Goal: Information Seeking & Learning: Learn about a topic

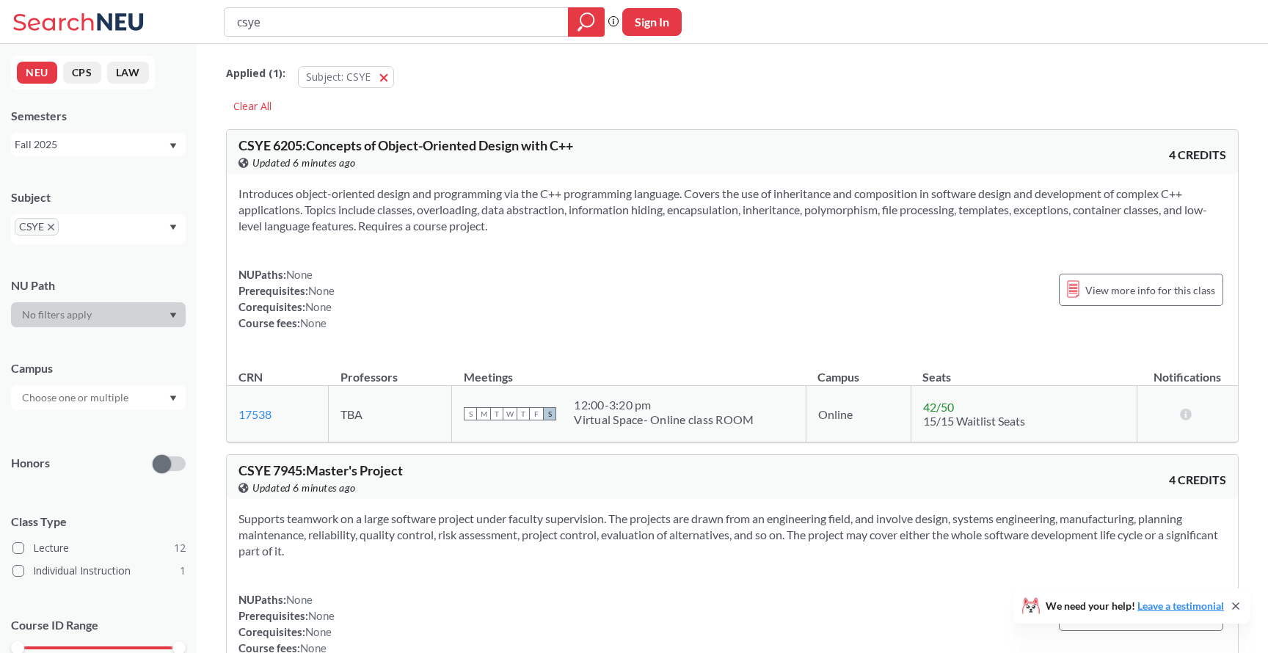
click at [104, 402] on input "text" at bounding box center [76, 398] width 123 height 18
type input "sil"
click at [90, 435] on span "[GEOGRAPHIC_DATA], [GEOGRAPHIC_DATA]" at bounding box center [102, 423] width 166 height 32
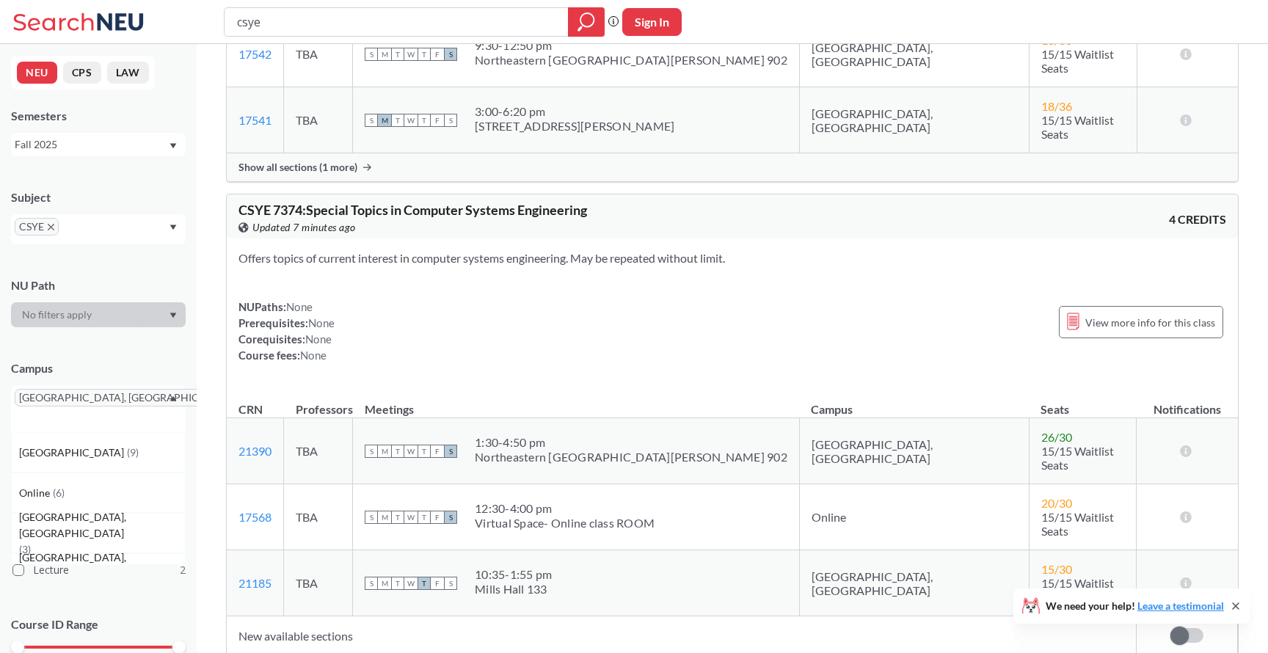
scroll to position [432, 0]
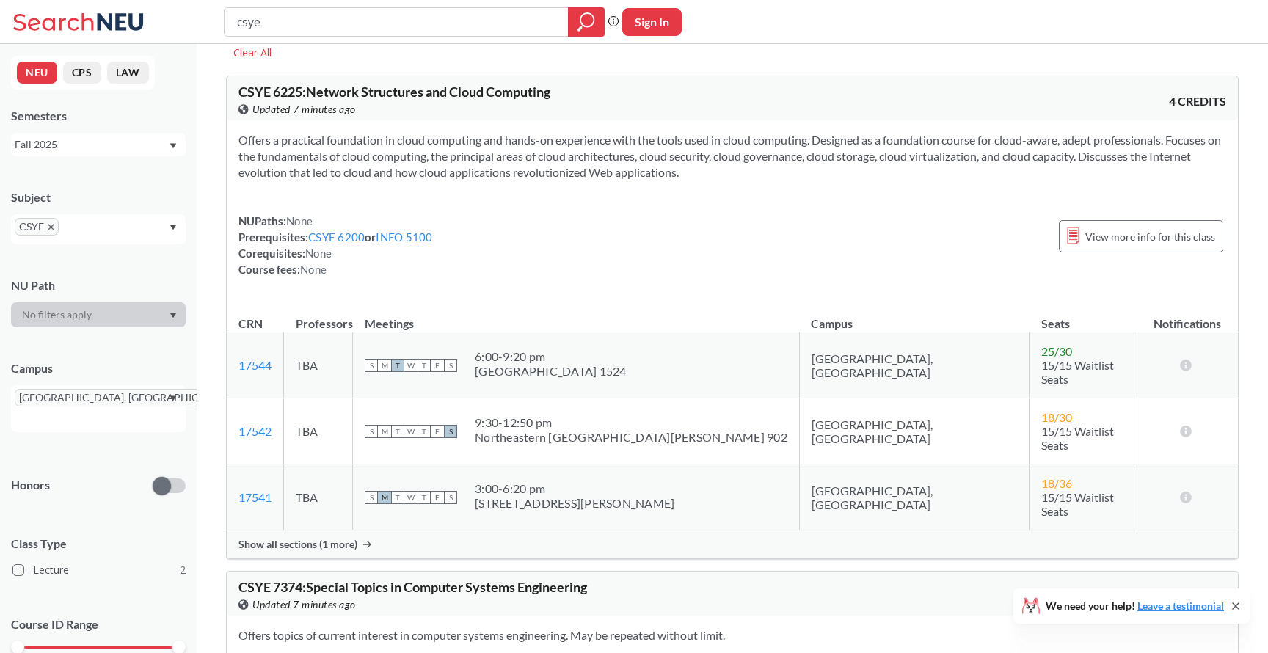
scroll to position [0, 0]
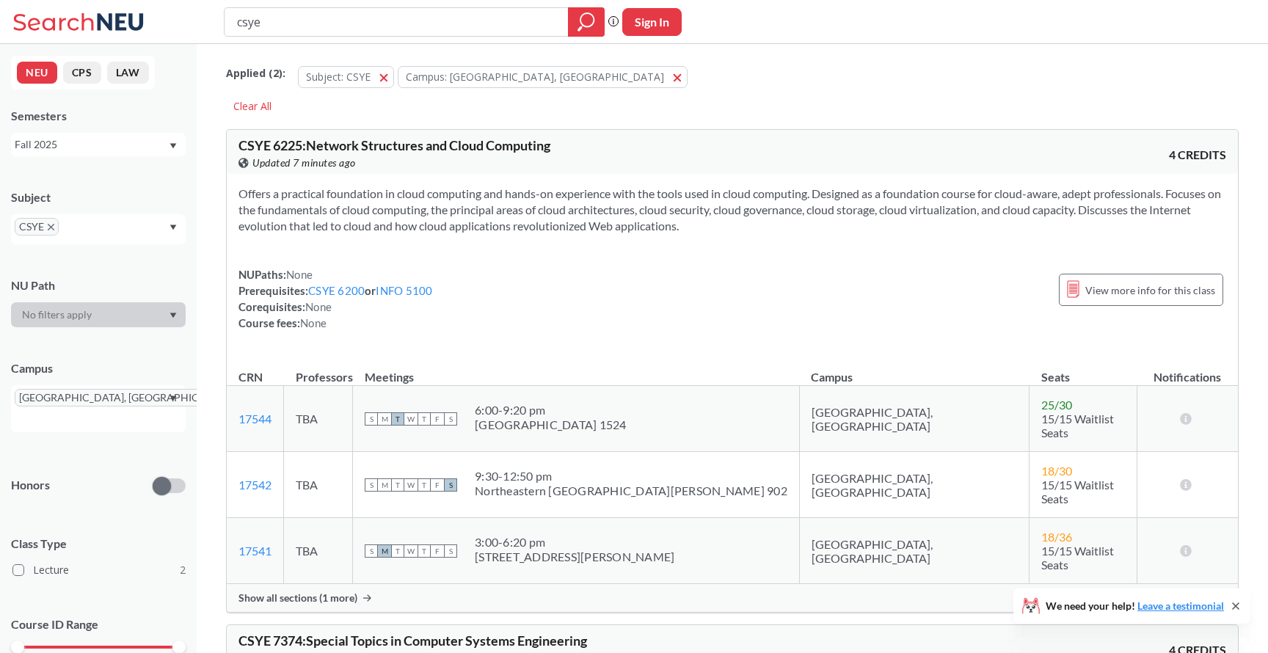
click at [78, 233] on input "text" at bounding box center [83, 232] width 43 height 18
type input "info"
click at [57, 263] on div "INFO ( 8 )" at bounding box center [102, 258] width 166 height 16
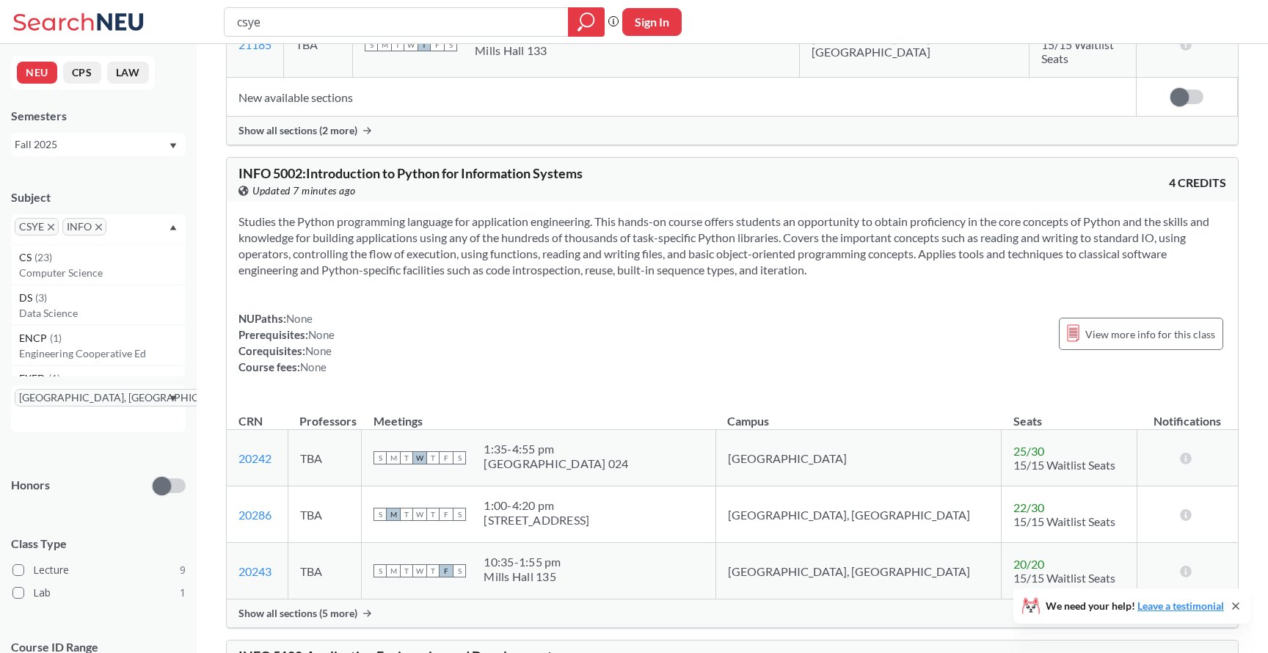
scroll to position [948, 0]
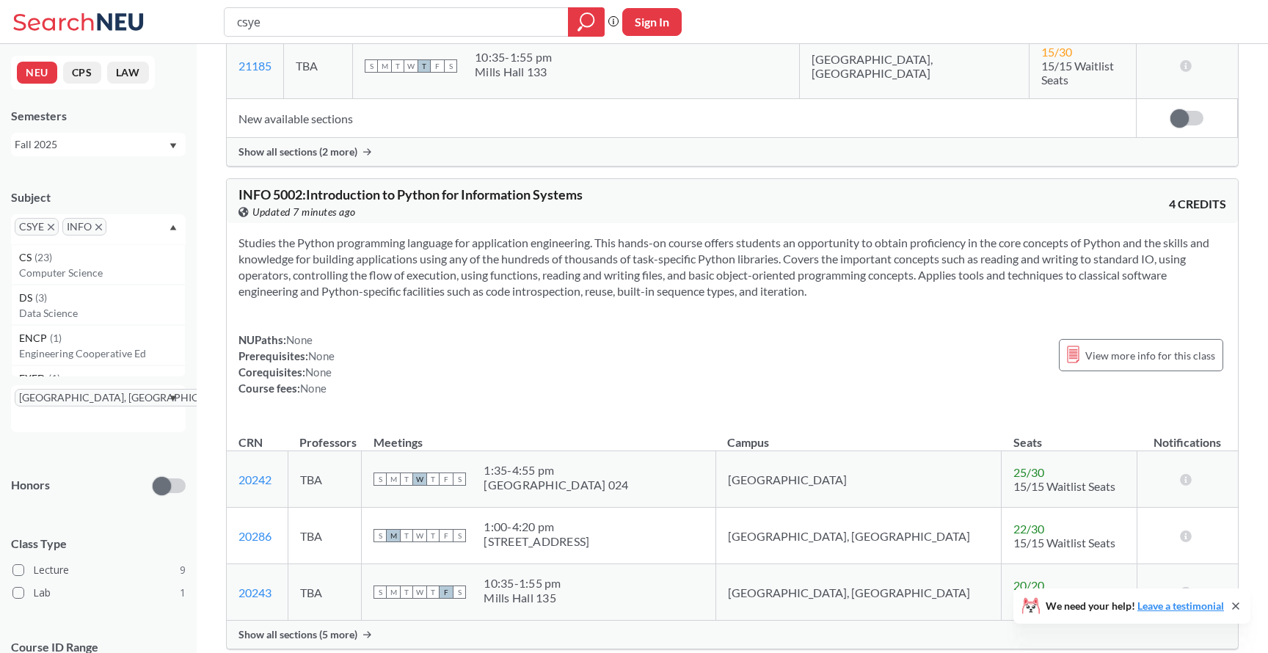
click at [326, 628] on span "Show all sections (5 more)" at bounding box center [298, 634] width 119 height 13
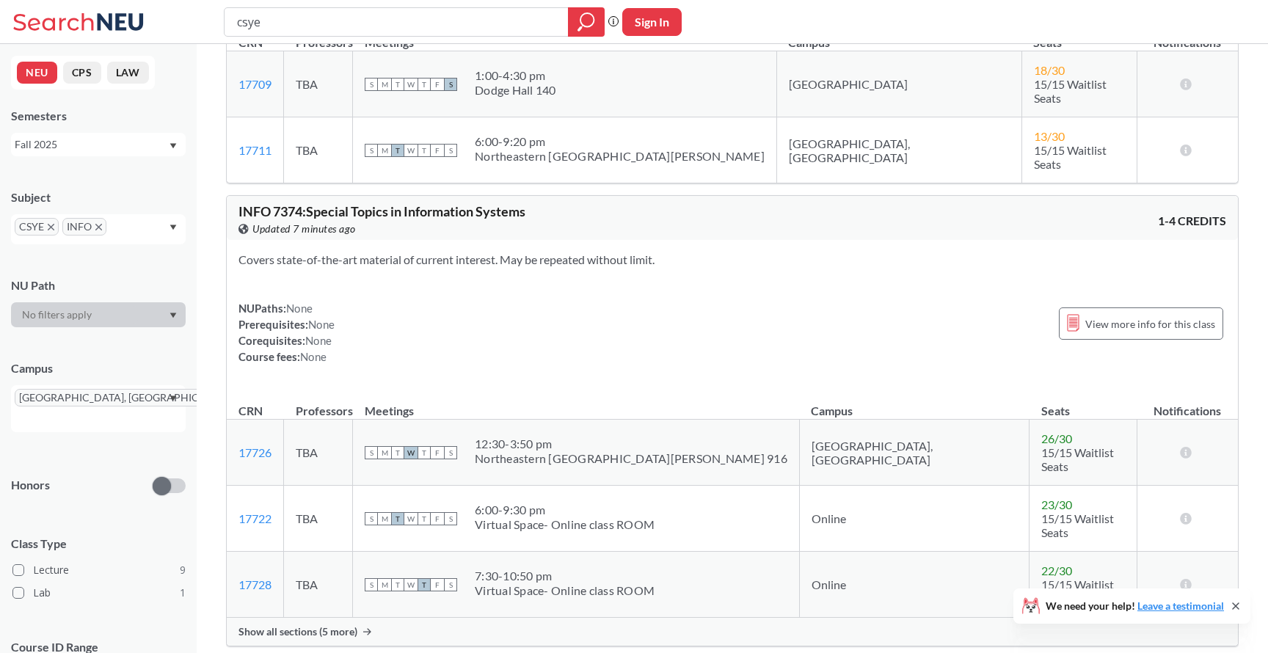
scroll to position [4710, 0]
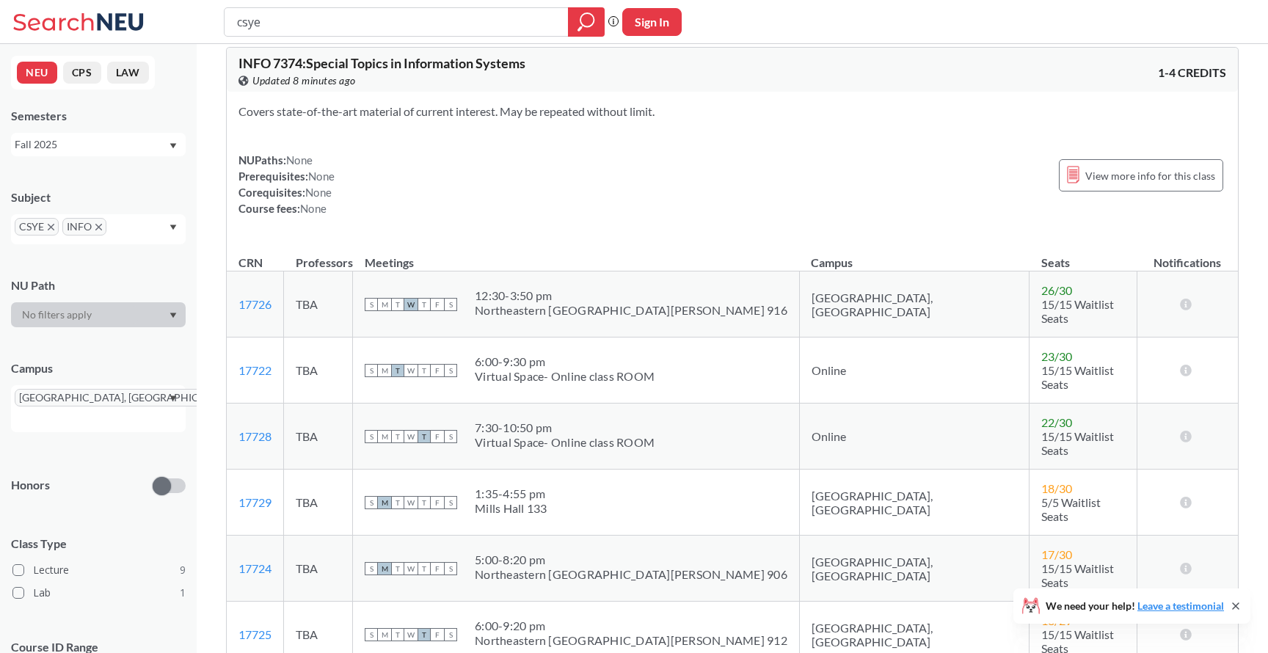
scroll to position [5088, 0]
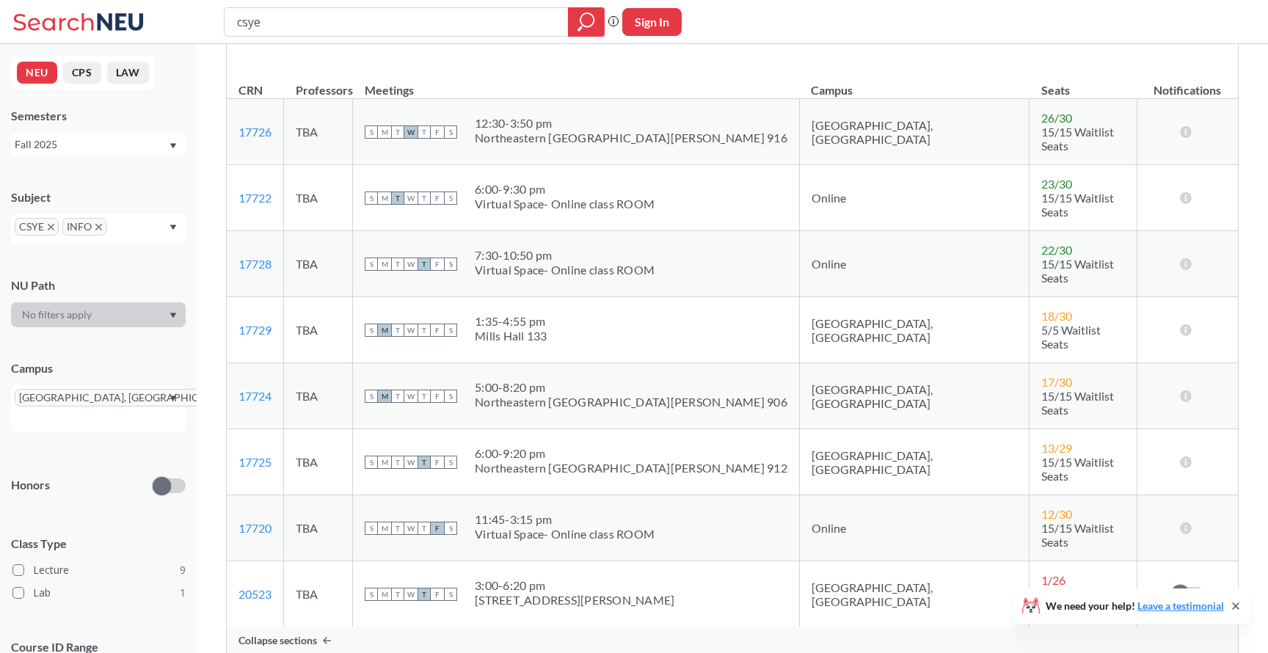
click at [154, 399] on div "[GEOGRAPHIC_DATA], [GEOGRAPHIC_DATA]" at bounding box center [98, 408] width 175 height 47
click at [58, 411] on input "text" at bounding box center [36, 420] width 43 height 18
type input "oak"
click at [124, 440] on div "[GEOGRAPHIC_DATA], [GEOGRAPHIC_DATA] ( 8 )" at bounding box center [102, 453] width 166 height 48
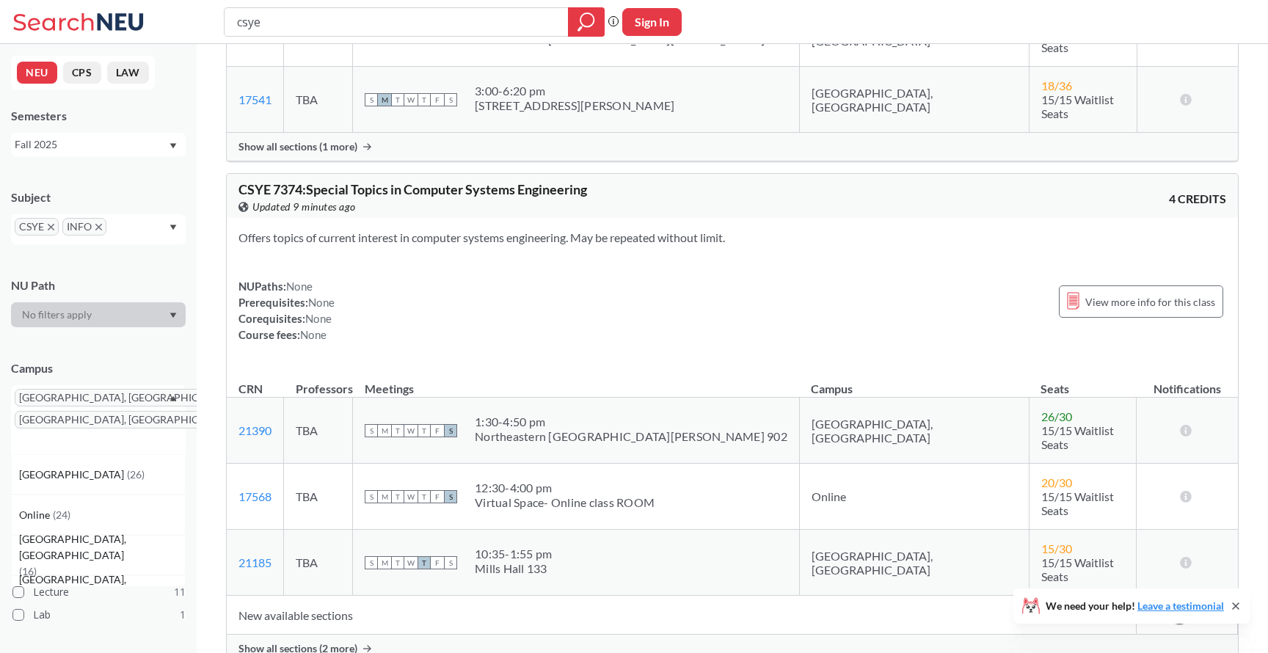
scroll to position [462, 0]
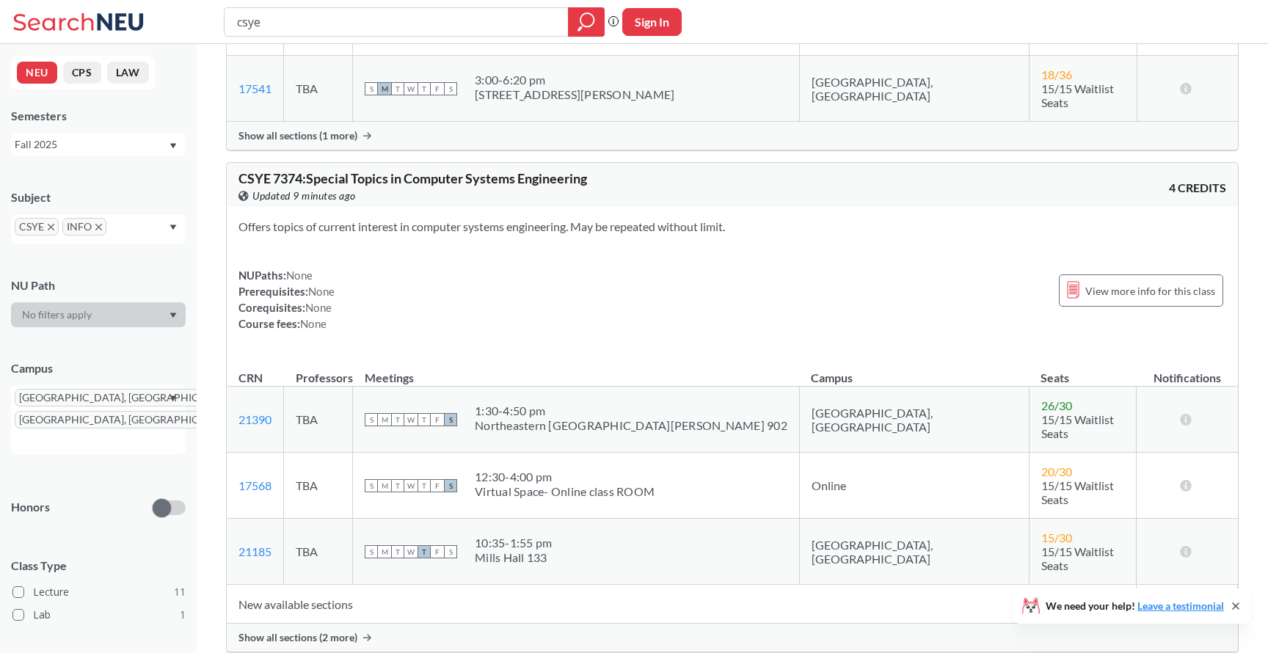
click at [306, 631] on span "Show all sections (2 more)" at bounding box center [298, 637] width 119 height 13
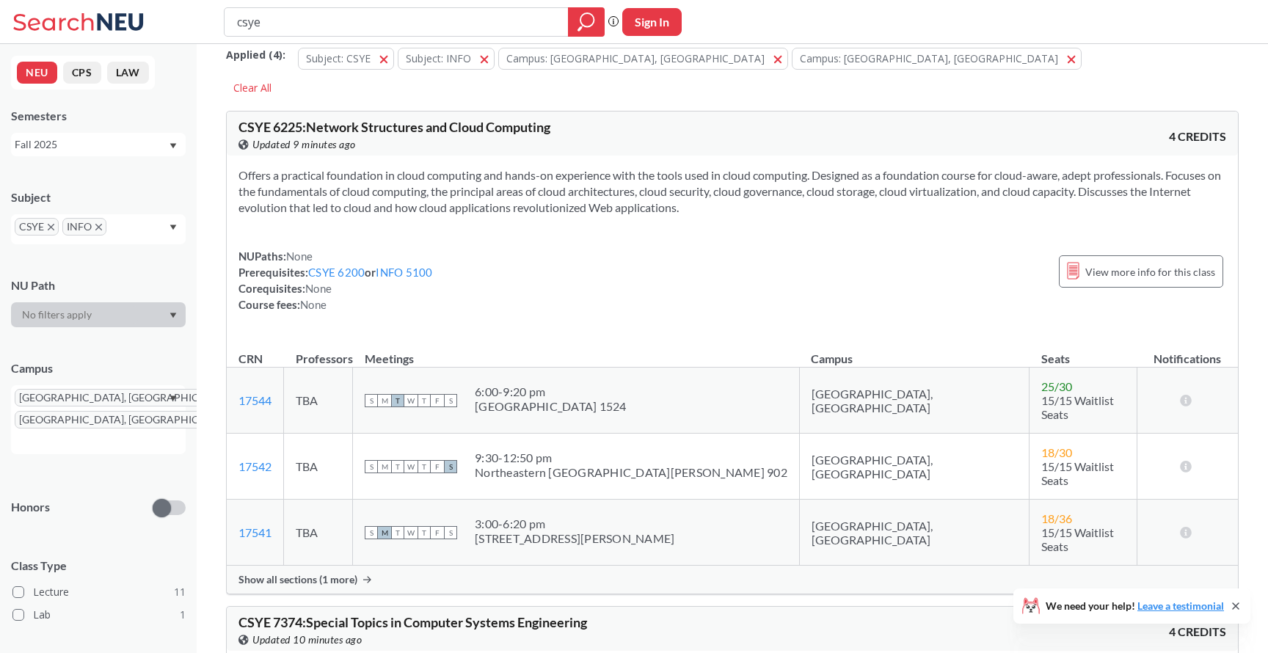
scroll to position [0, 0]
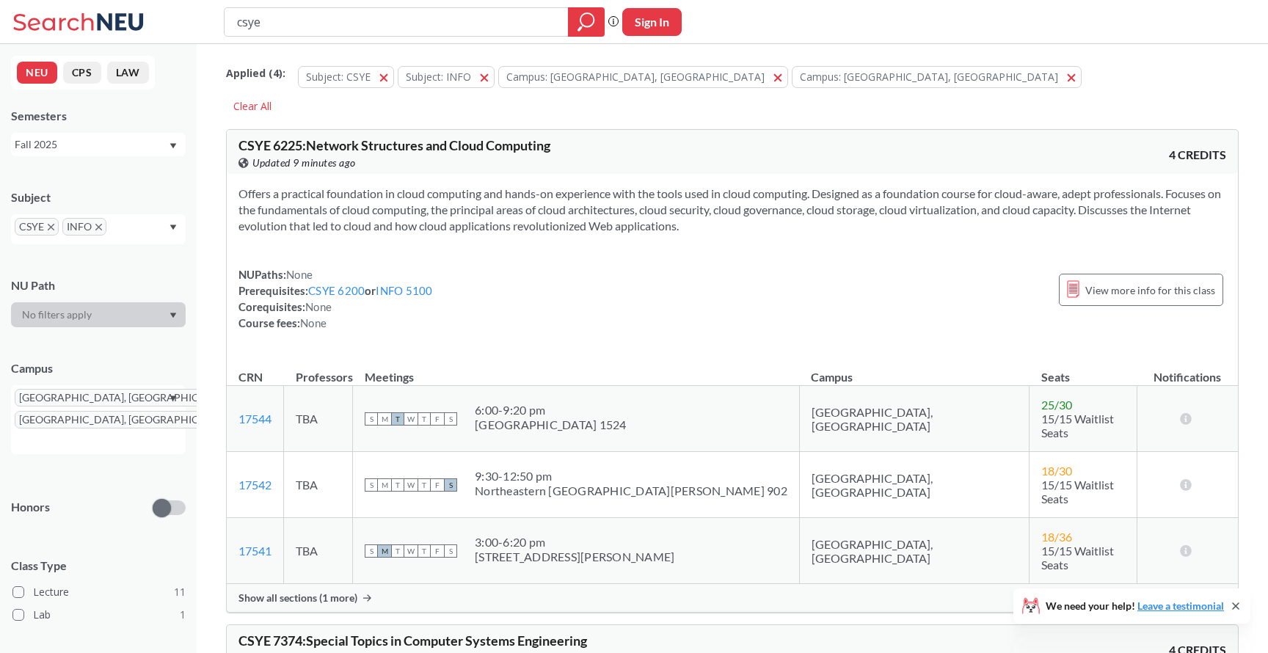
click at [308, 592] on span "Show all sections (1 more)" at bounding box center [298, 598] width 119 height 13
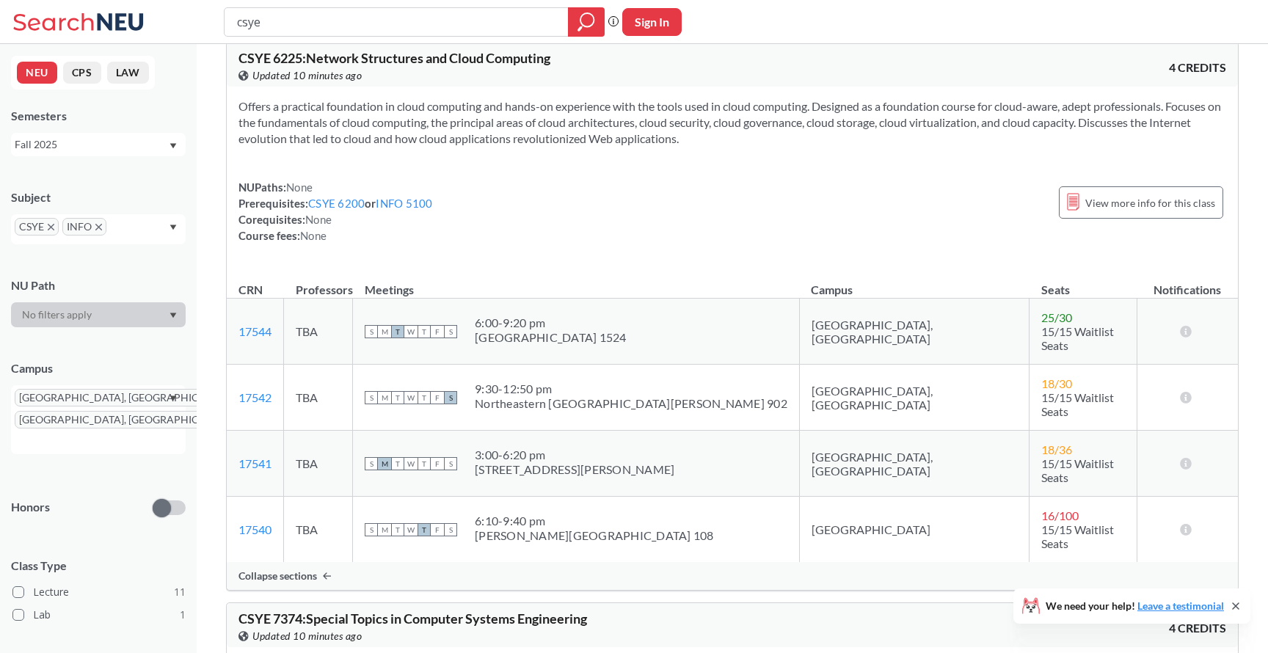
scroll to position [95, 0]
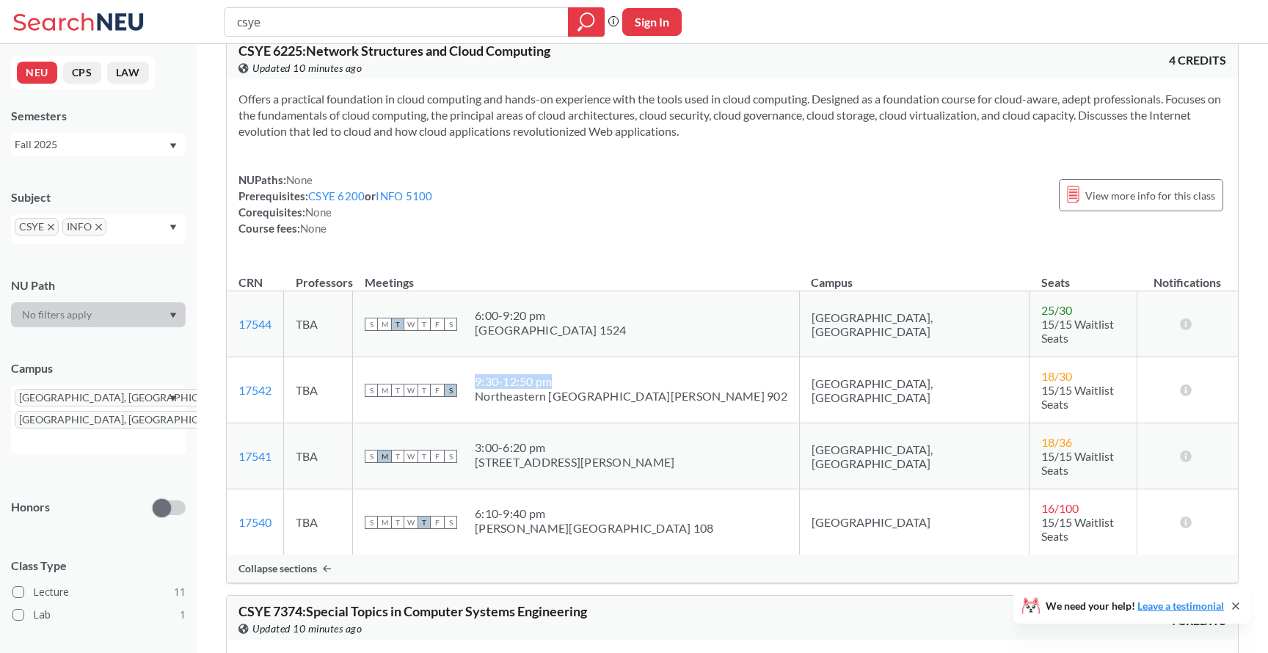
drag, startPoint x: 620, startPoint y: 368, endPoint x: 541, endPoint y: 369, distance: 78.6
click at [541, 374] on div "9:30 - 12:50 pm" at bounding box center [631, 381] width 313 height 15
drag, startPoint x: 686, startPoint y: 382, endPoint x: 548, endPoint y: 384, distance: 138.0
click at [548, 384] on div "S M T W T F S 9:30 - 12:50 pm [GEOGRAPHIC_DATA][PERSON_NAME] 902" at bounding box center [576, 390] width 423 height 32
